Goal: Task Accomplishment & Management: Manage account settings

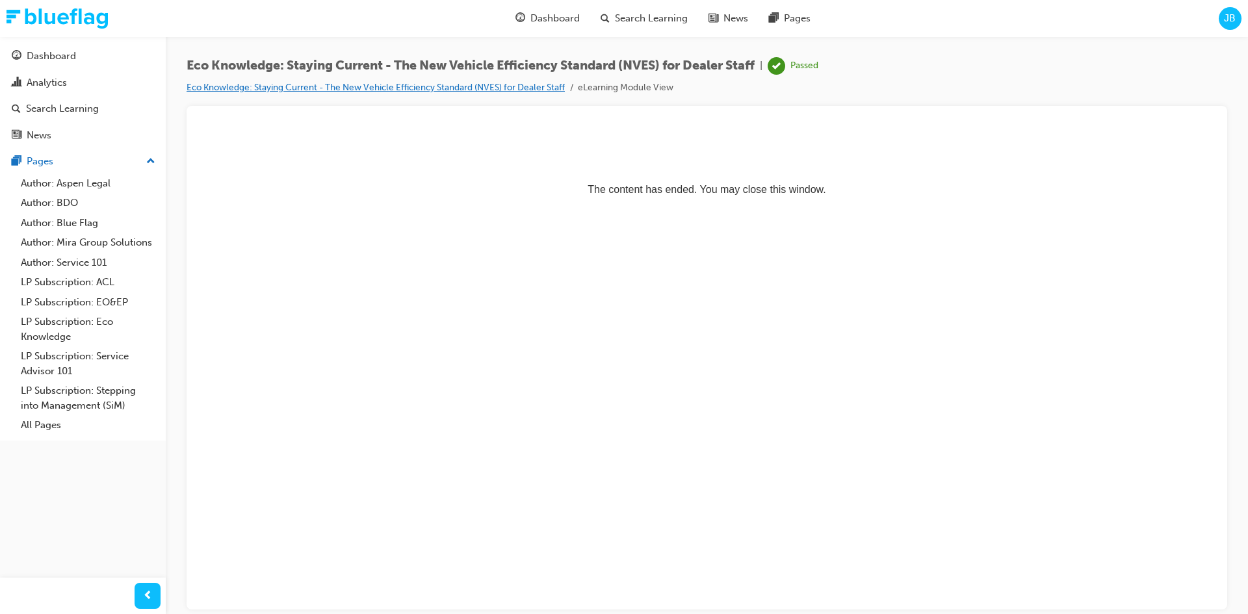
click at [394, 88] on link "Eco Knowledge: Staying Current - The New Vehicle Efficiency Standard (NVES) for…" at bounding box center [376, 87] width 378 height 11
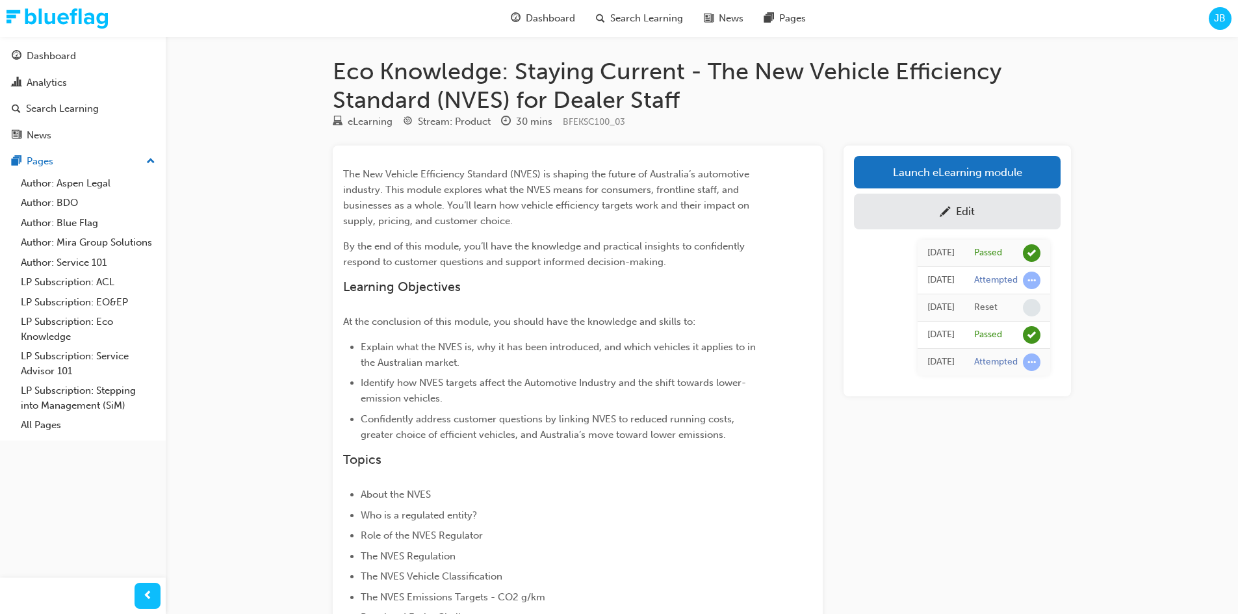
click at [891, 203] on div "Edit" at bounding box center [957, 211] width 187 height 16
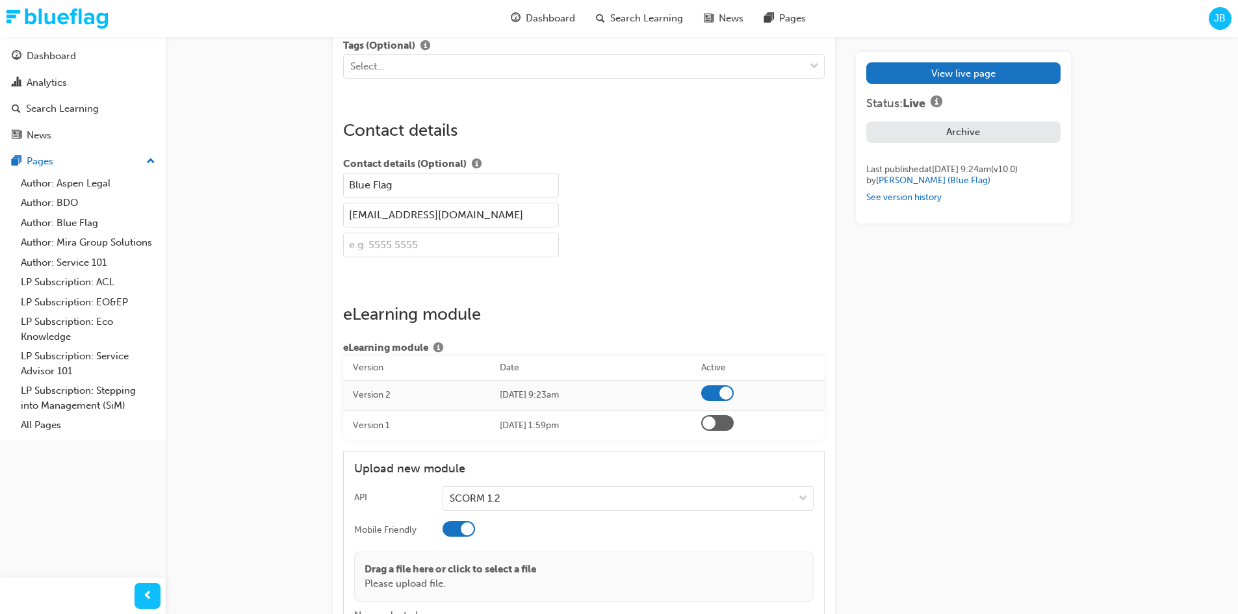
scroll to position [2084, 0]
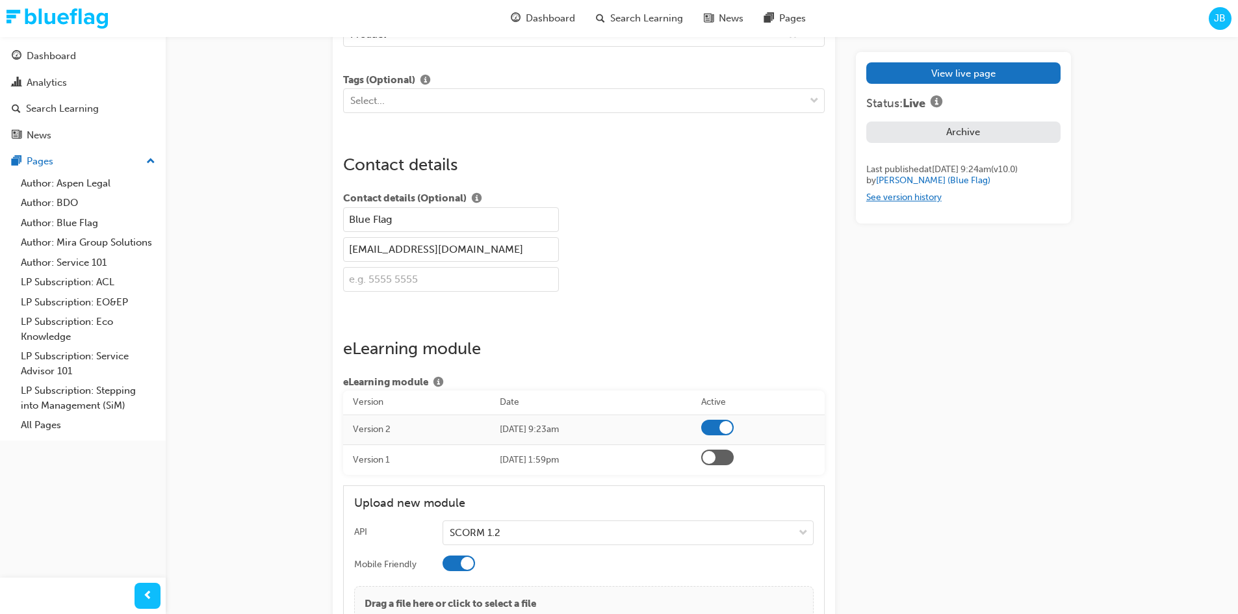
click at [903, 203] on link "See version history" at bounding box center [903, 197] width 75 height 11
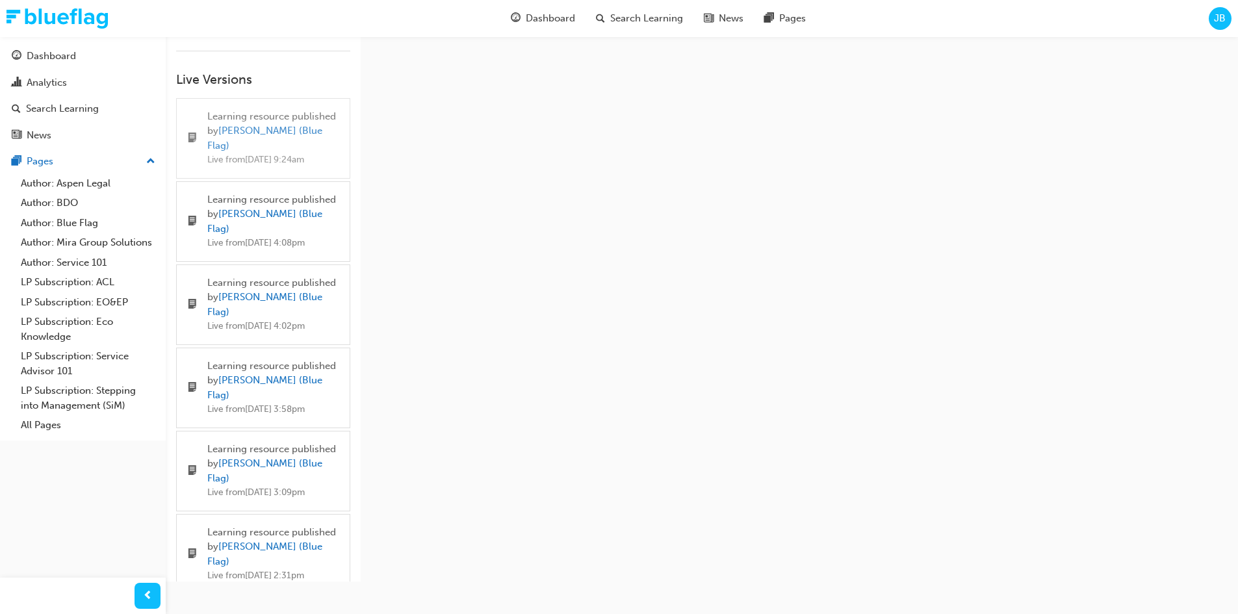
click at [228, 120] on div "Learning resource published by [PERSON_NAME] (Blue Flag)" at bounding box center [273, 131] width 132 height 44
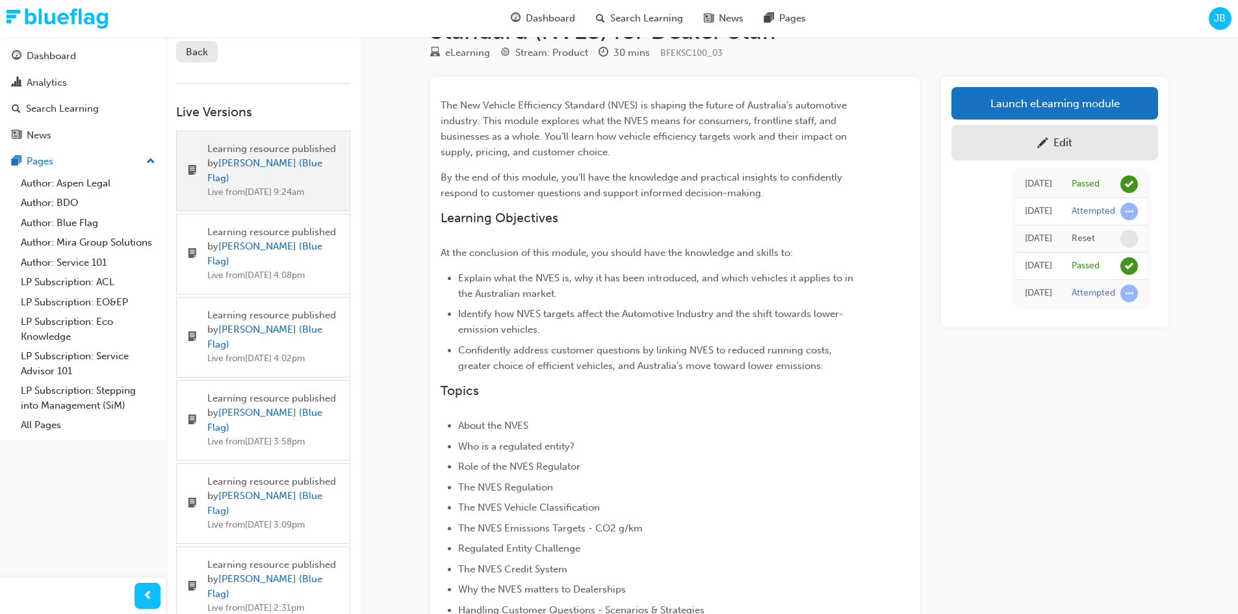
click at [211, 59] on link "Back" at bounding box center [197, 51] width 42 height 21
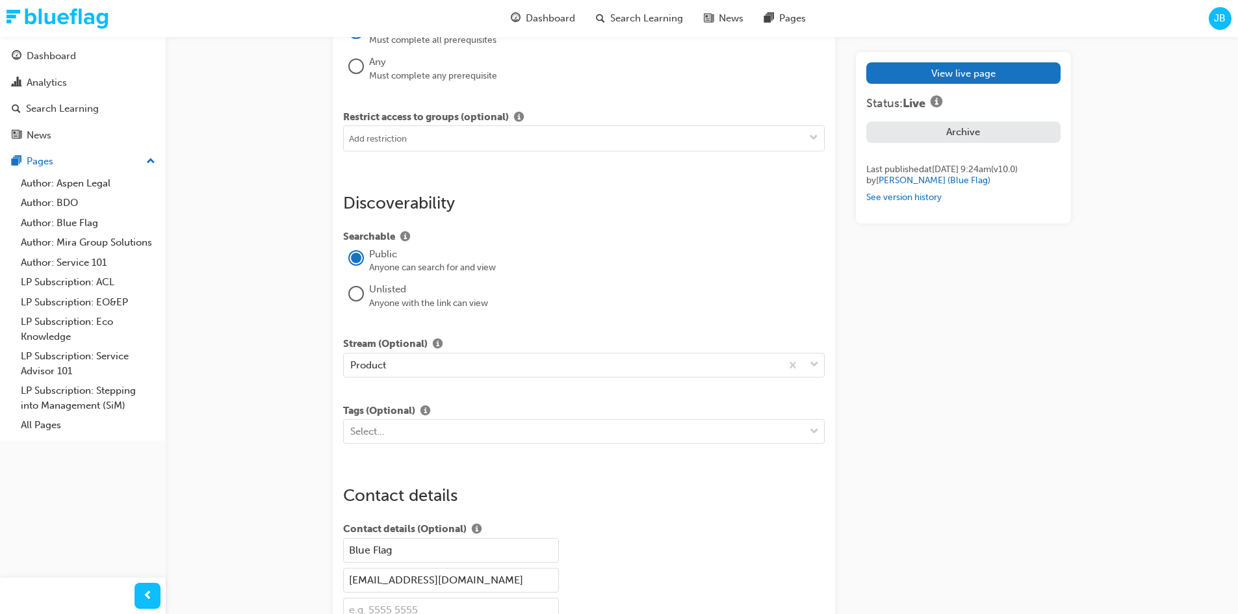
scroll to position [1755, 0]
click at [981, 125] on button "Archive" at bounding box center [963, 132] width 194 height 21
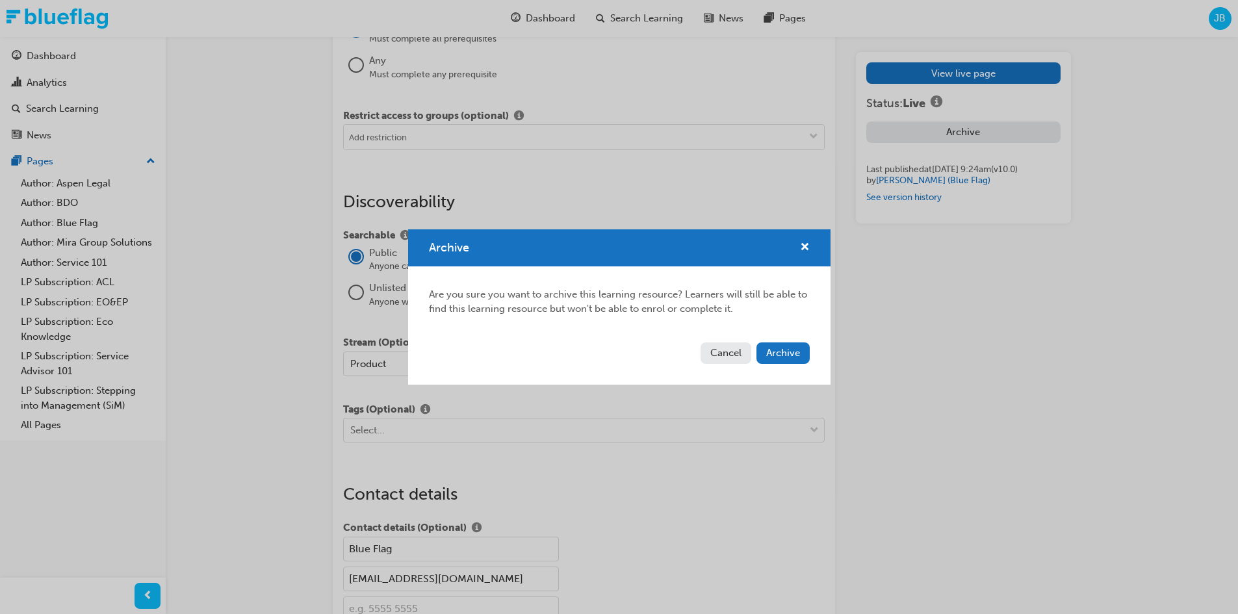
click at [723, 353] on button "Cancel" at bounding box center [726, 353] width 51 height 21
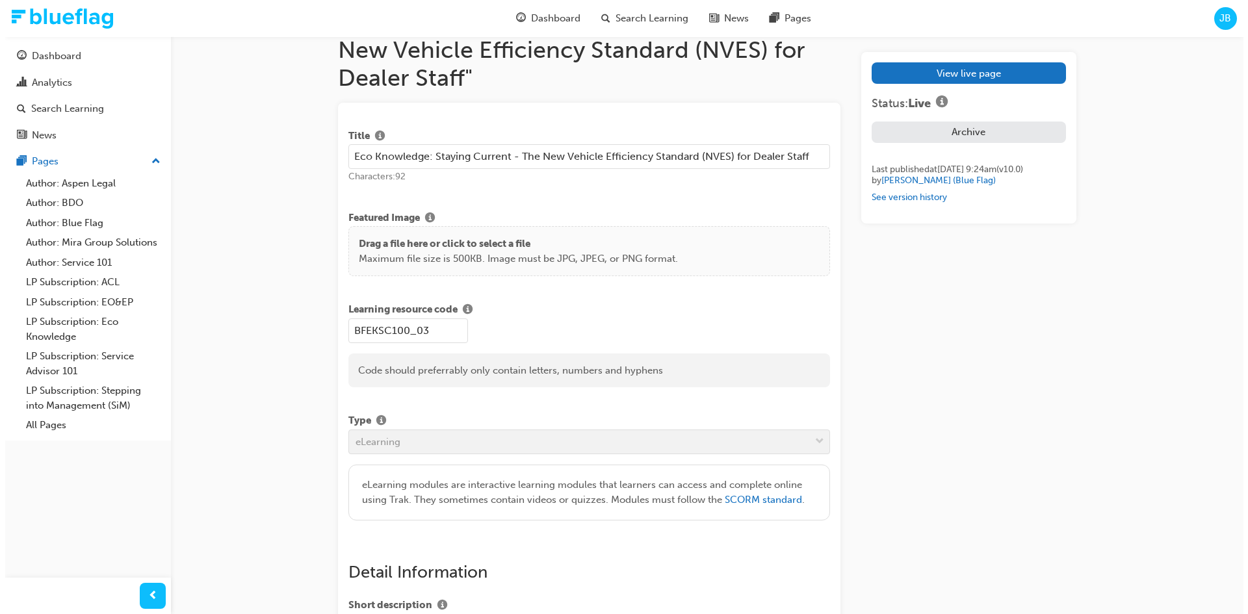
scroll to position [0, 0]
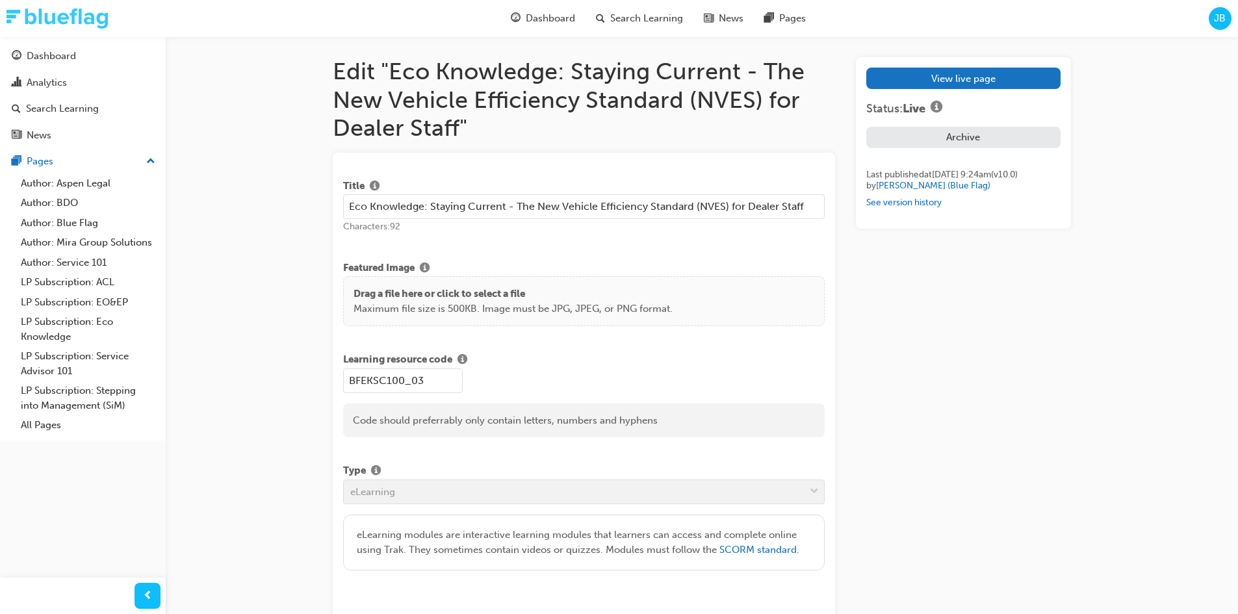
click at [74, 12] on img at bounding box center [56, 18] width 101 height 20
